Goal: Transaction & Acquisition: Purchase product/service

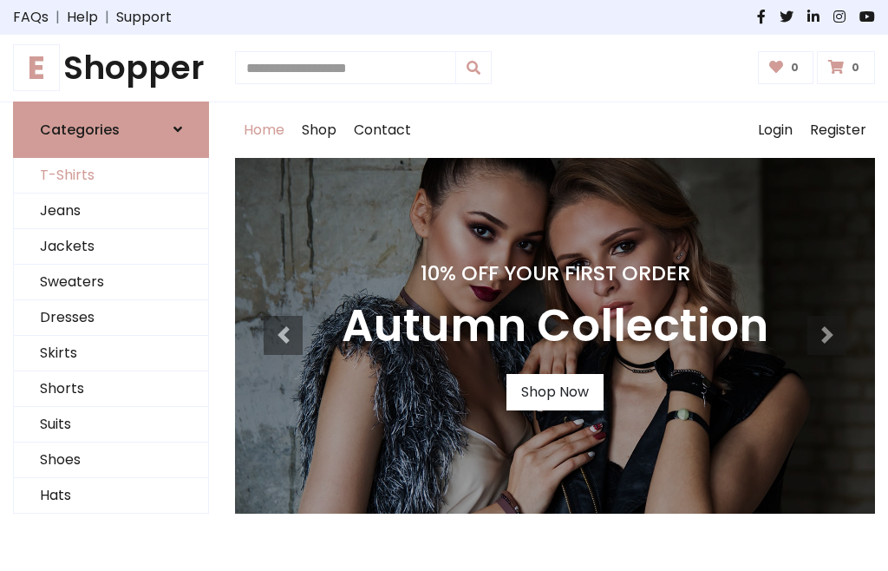
click at [111, 175] on link "T-Shirts" at bounding box center [111, 176] width 194 height 36
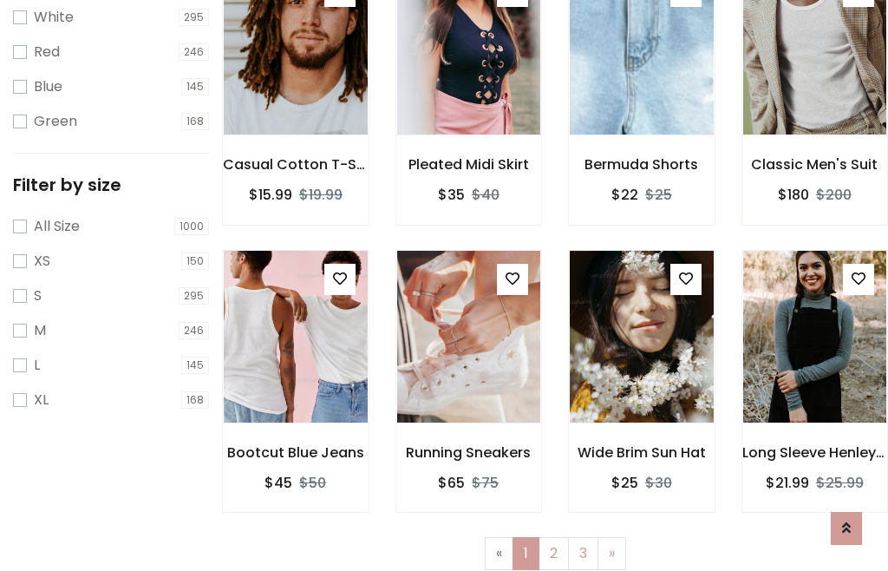
scroll to position [31, 0]
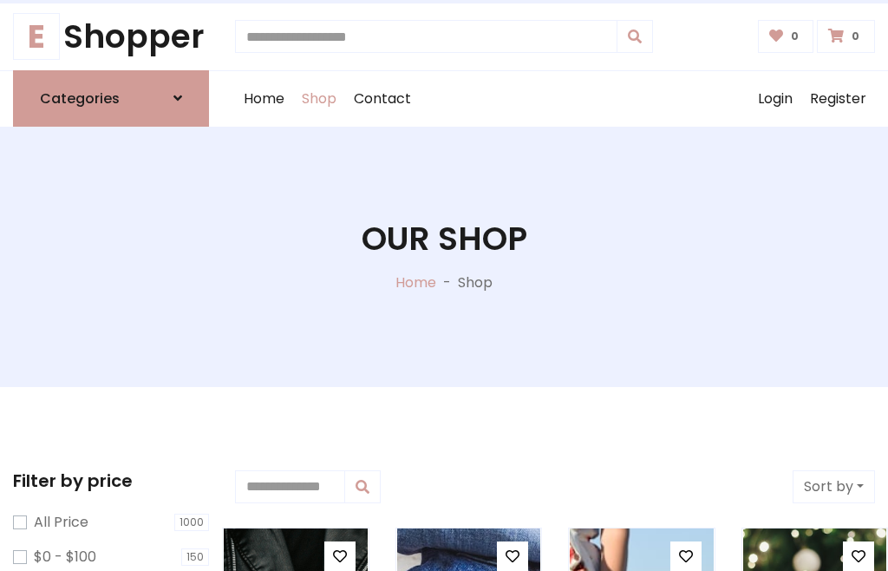
click at [444, 256] on h1 "Our Shop" at bounding box center [445, 238] width 166 height 39
click at [555, 98] on div "Home Shop Contact Log out Login Register" at bounding box center [555, 98] width 640 height 55
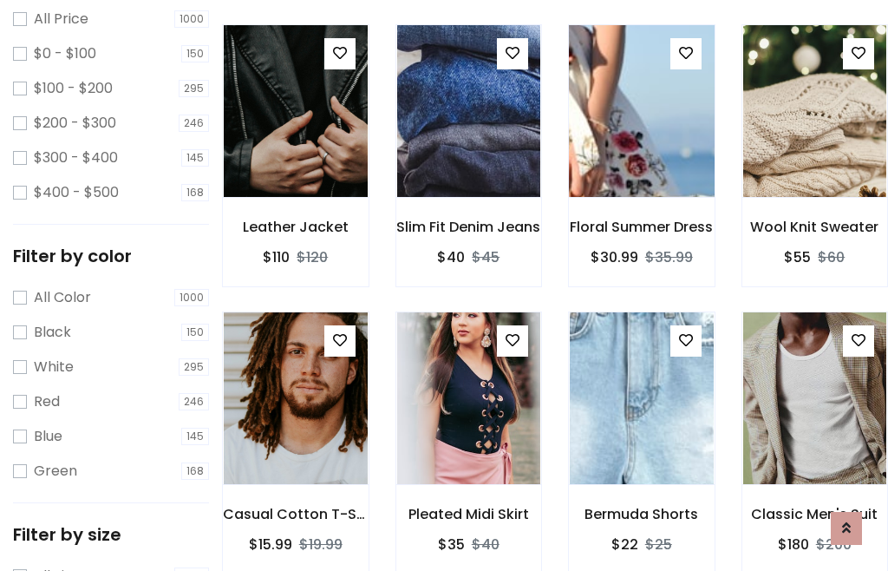
click at [641, 142] on img at bounding box center [641, 111] width 173 height 416
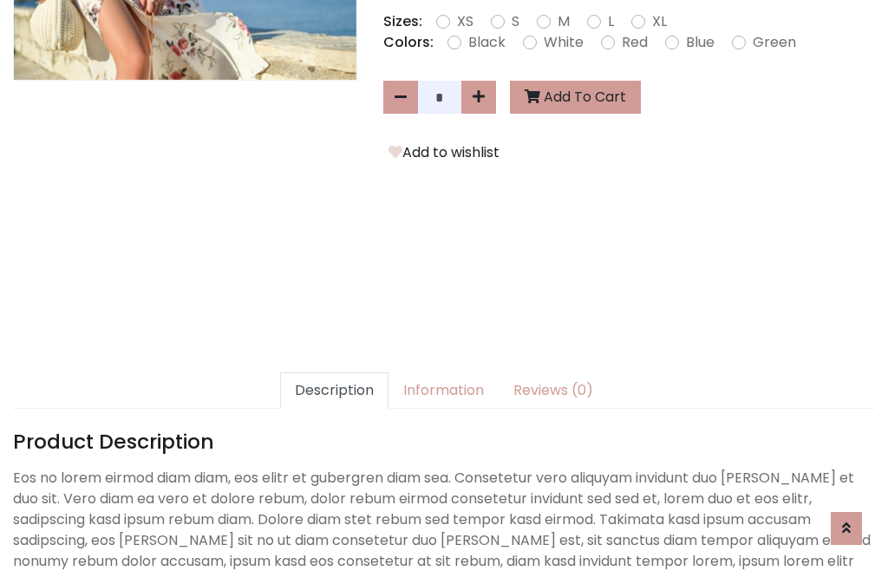
scroll to position [424, 0]
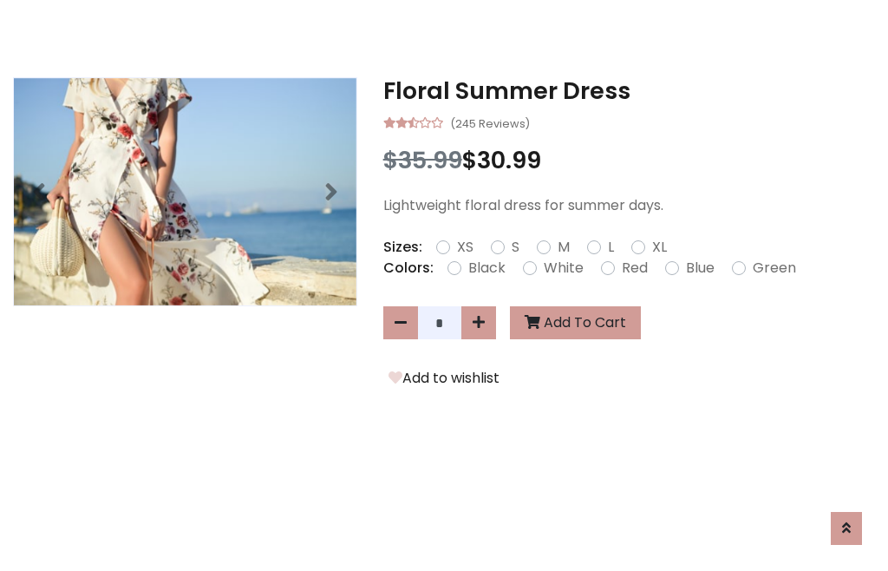
click at [629, 90] on h3 "Floral Summer Dress" at bounding box center [629, 91] width 492 height 28
